Goal: Task Accomplishment & Management: Manage account settings

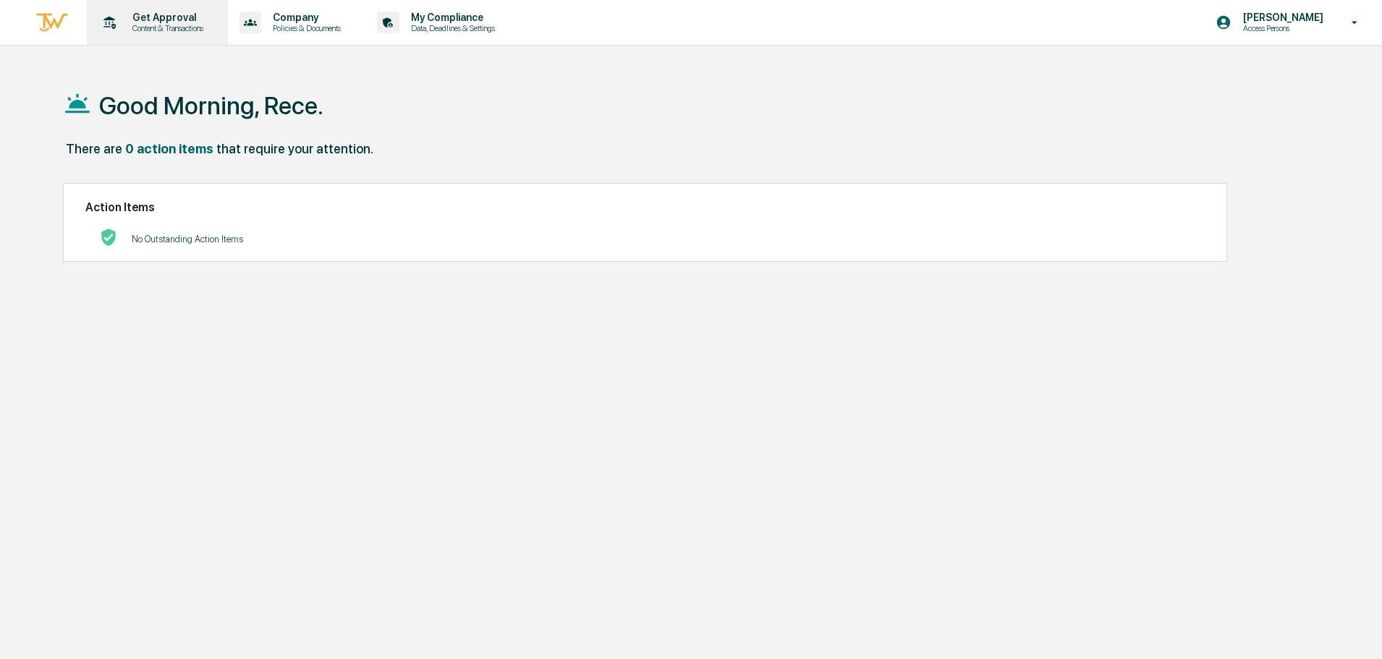
click at [185, 30] on p "Content & Transactions" at bounding box center [166, 28] width 90 height 10
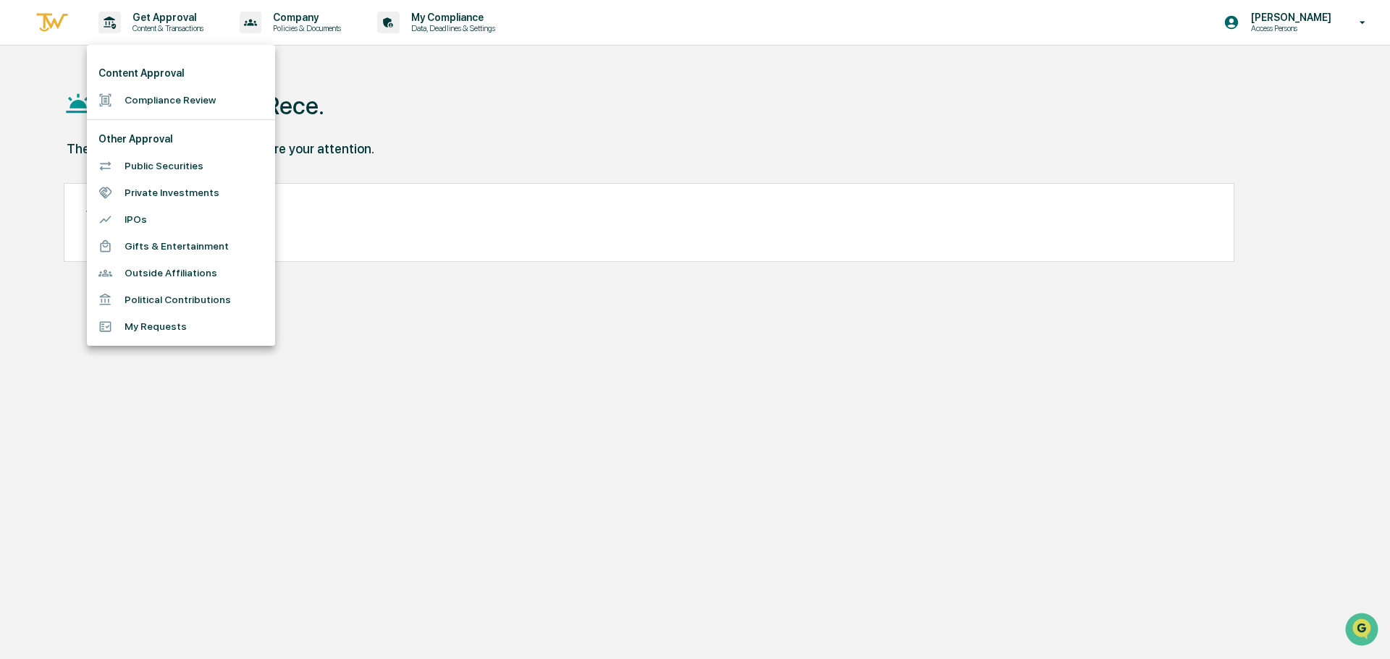
click at [176, 103] on li "Compliance Review" at bounding box center [181, 100] width 188 height 27
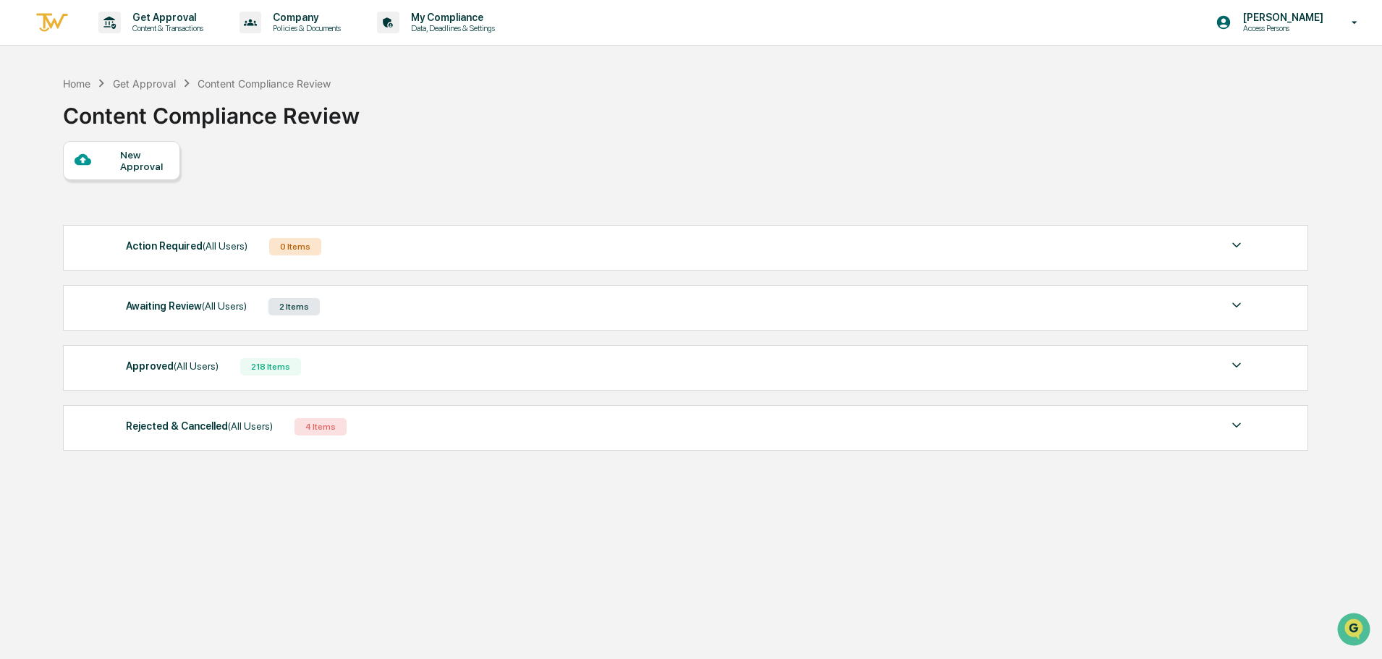
click at [320, 362] on div "Approved (All Users) 218 Items" at bounding box center [686, 367] width 1120 height 20
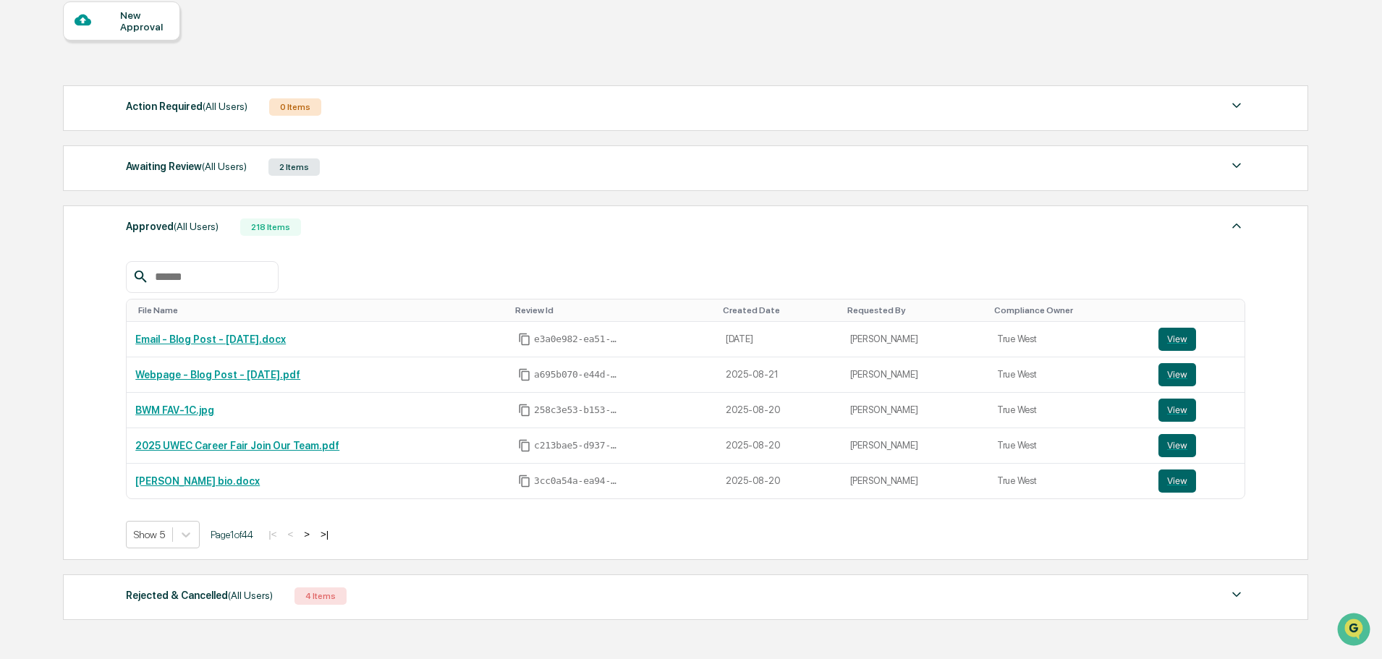
scroll to position [145, 0]
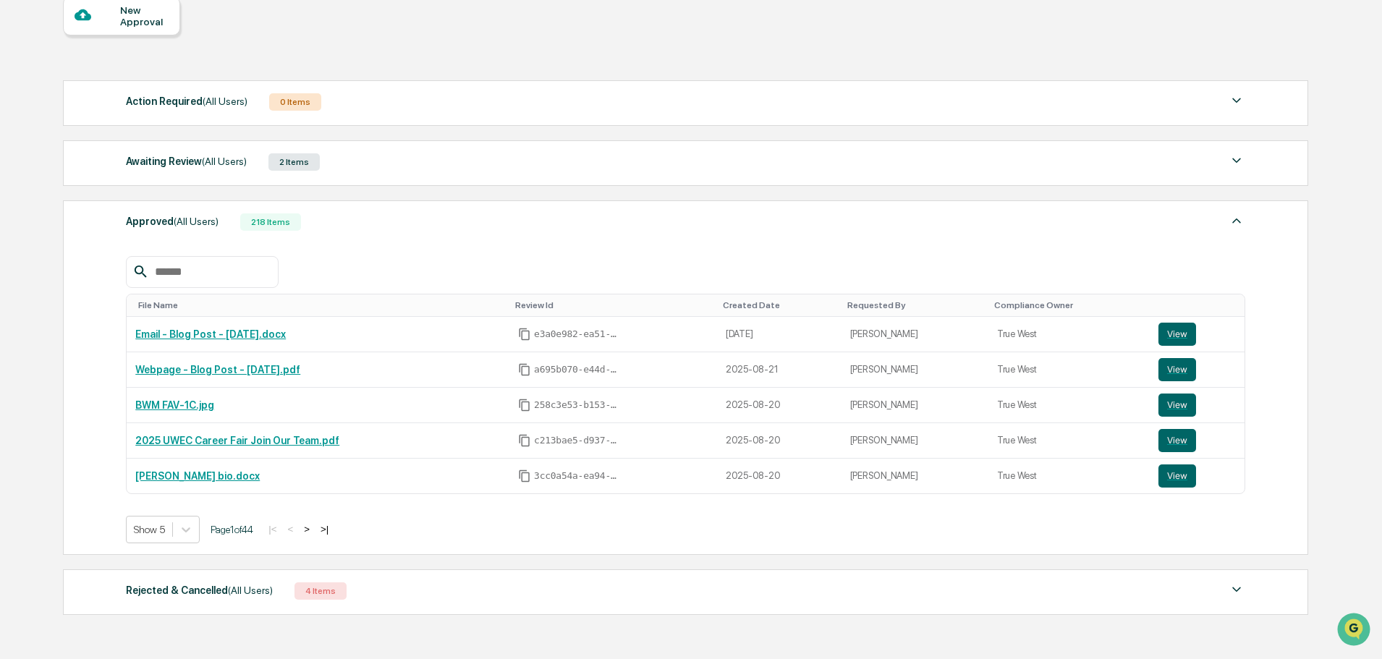
click at [313, 531] on button ">" at bounding box center [307, 529] width 14 height 12
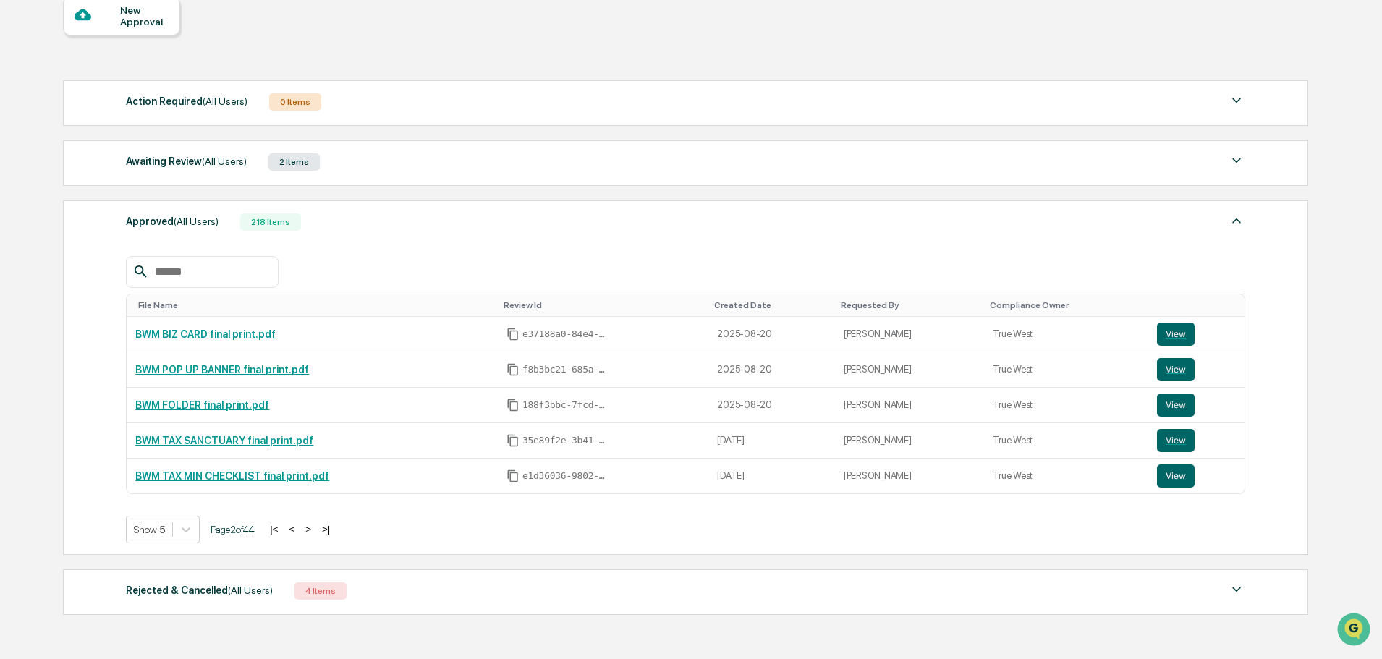
click at [313, 531] on button ">" at bounding box center [308, 529] width 14 height 12
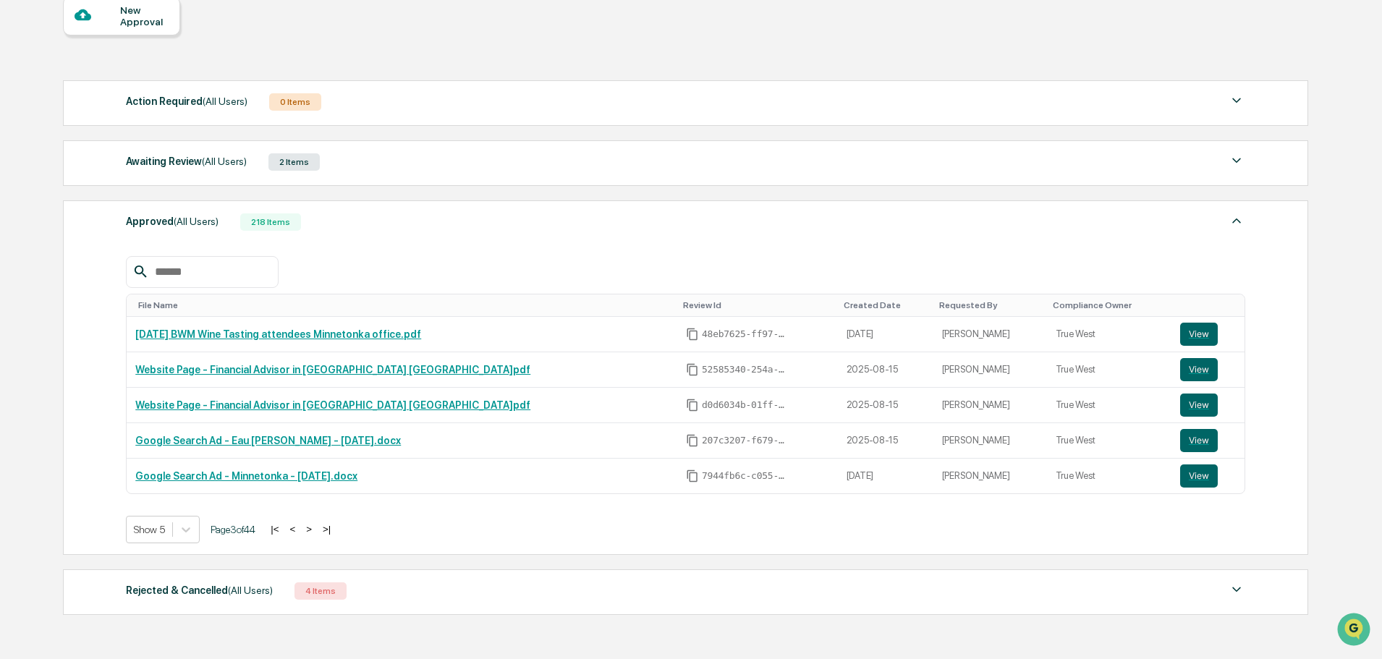
click at [313, 531] on button ">" at bounding box center [309, 529] width 14 height 12
click at [313, 531] on button ">" at bounding box center [308, 529] width 14 height 12
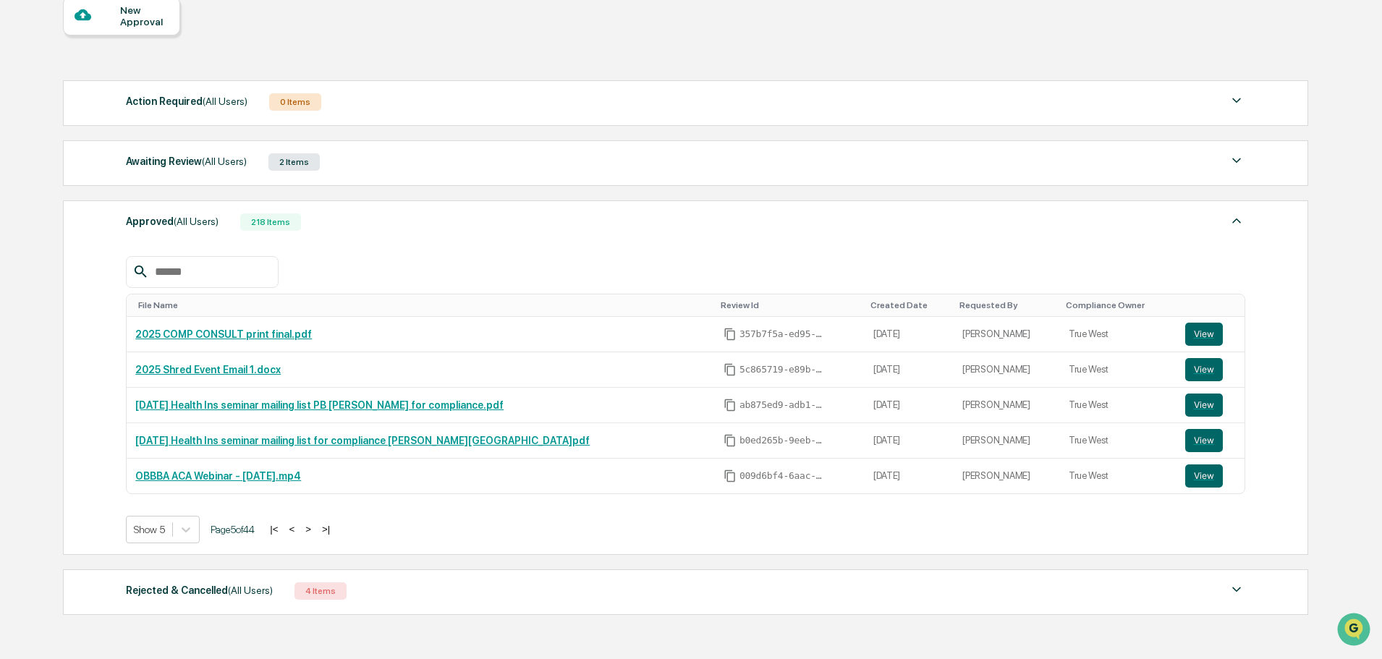
click at [245, 274] on input "text" at bounding box center [210, 272] width 123 height 19
type input "******"
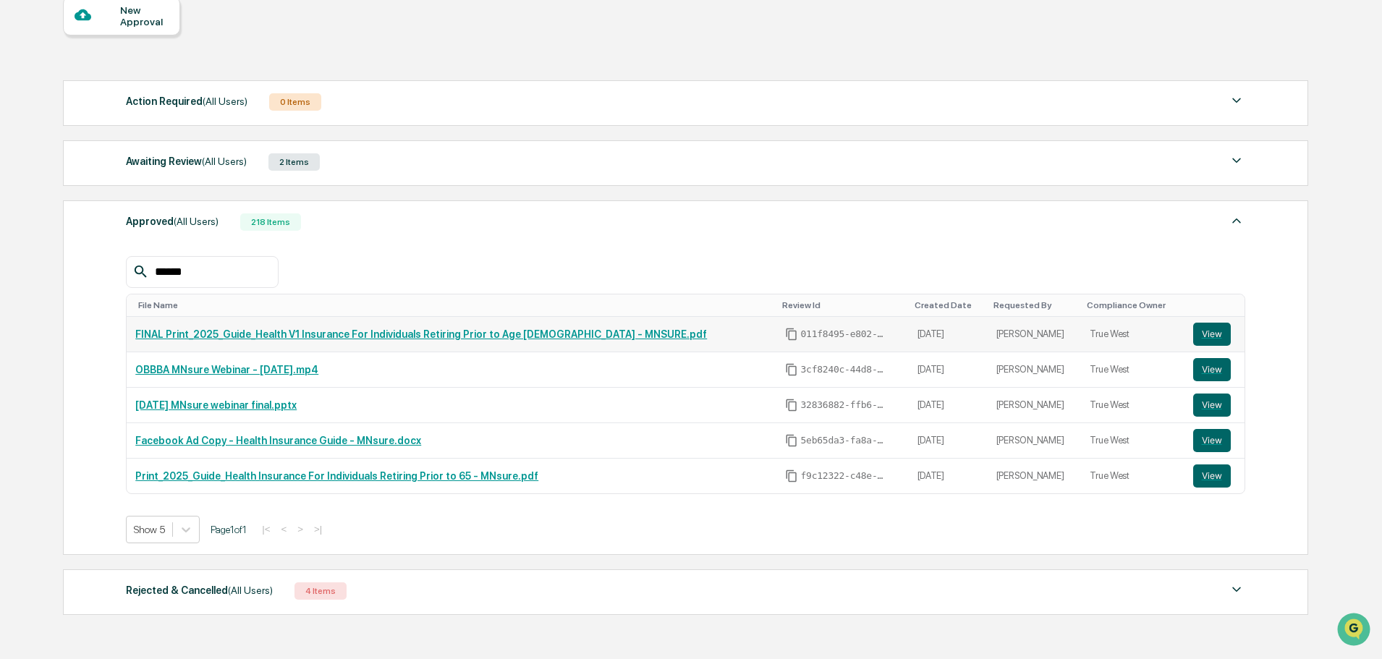
click at [265, 334] on link "FINAL Print_2025_Guide_Health V1 Insurance For Individuals Retiring Prior to Ag…" at bounding box center [421, 335] width 572 height 12
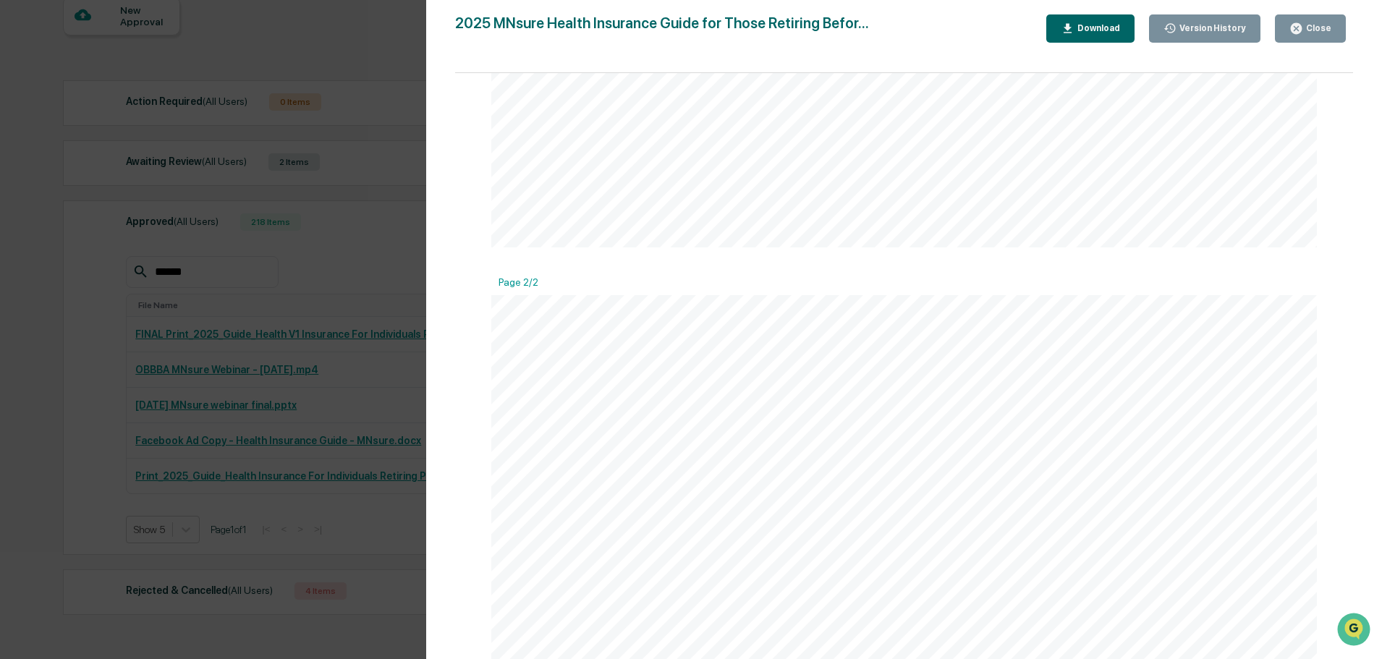
scroll to position [236, 0]
click at [986, 20] on div "2025 MNsure Health Insurance Guide for Those Retiring Befor... Close Version Hi…" at bounding box center [904, 28] width 899 height 28
click at [325, 41] on div "Version History [DATE] 01:57 PM [PERSON_NAME] [DATE] 07:55 PM [PERSON_NAME] [DA…" at bounding box center [691, 329] width 1382 height 659
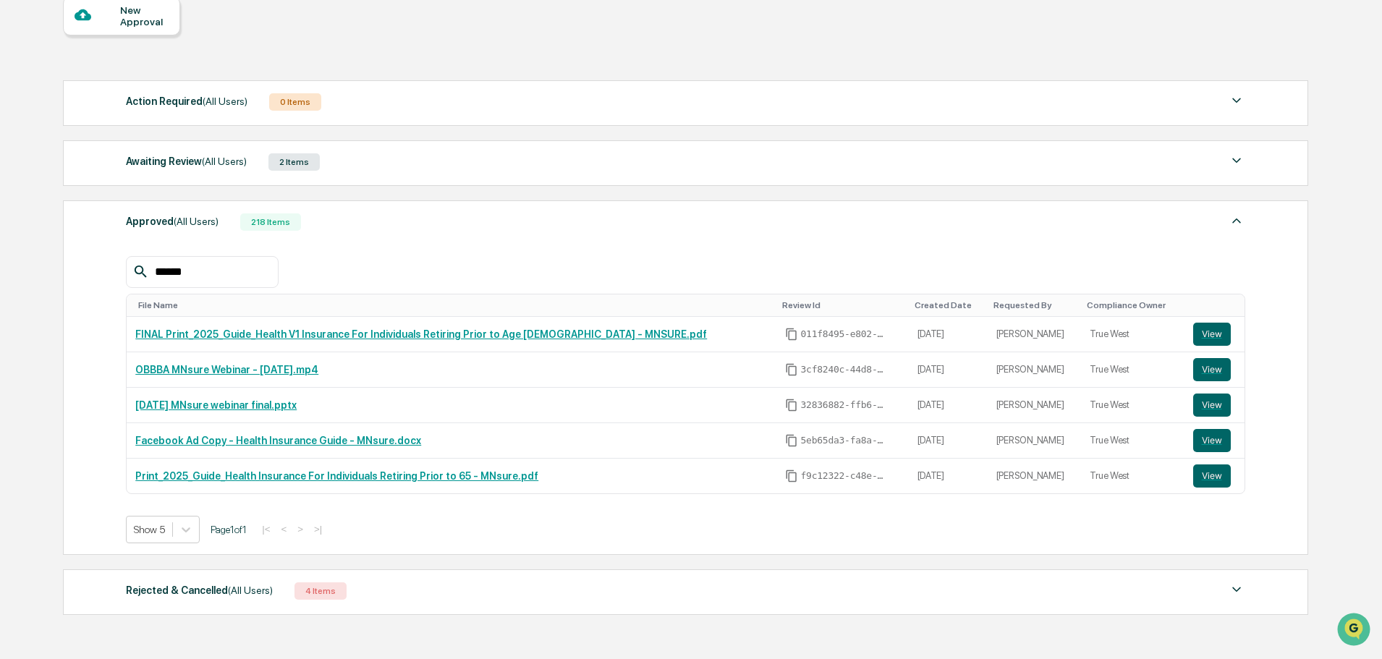
click at [339, 35] on div "New Approval Action Required (All Users) 0 Items No data to display Show 5 Page…" at bounding box center [685, 309] width 1244 height 626
